Goal: Information Seeking & Learning: Find specific fact

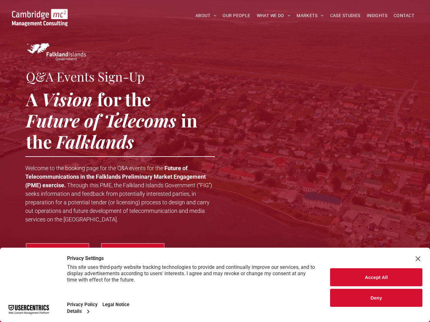
click at [357, 276] on button "Accept All" at bounding box center [376, 277] width 92 height 18
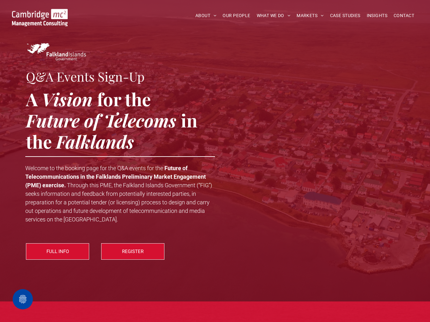
click at [240, 157] on div at bounding box center [310, 152] width 190 height 222
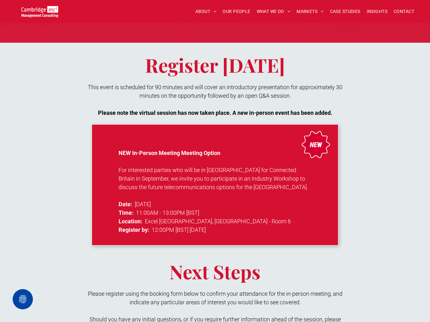
scroll to position [443, 0]
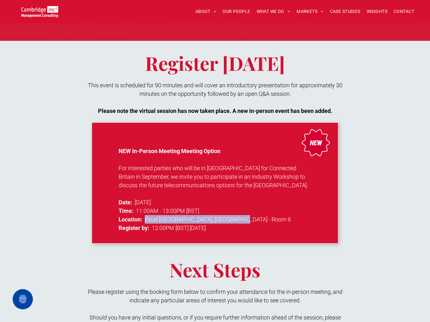
drag, startPoint x: 146, startPoint y: 218, endPoint x: 252, endPoint y: 218, distance: 105.9
click at [252, 218] on p "Location: Excel London, South Gallery - Room 6" at bounding box center [215, 219] width 193 height 9
copy span "Excel London, South Gallery - Room 6"
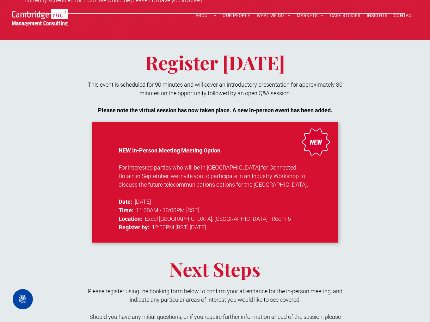
scroll to position [443, 0]
